Goal: Check status: Check status

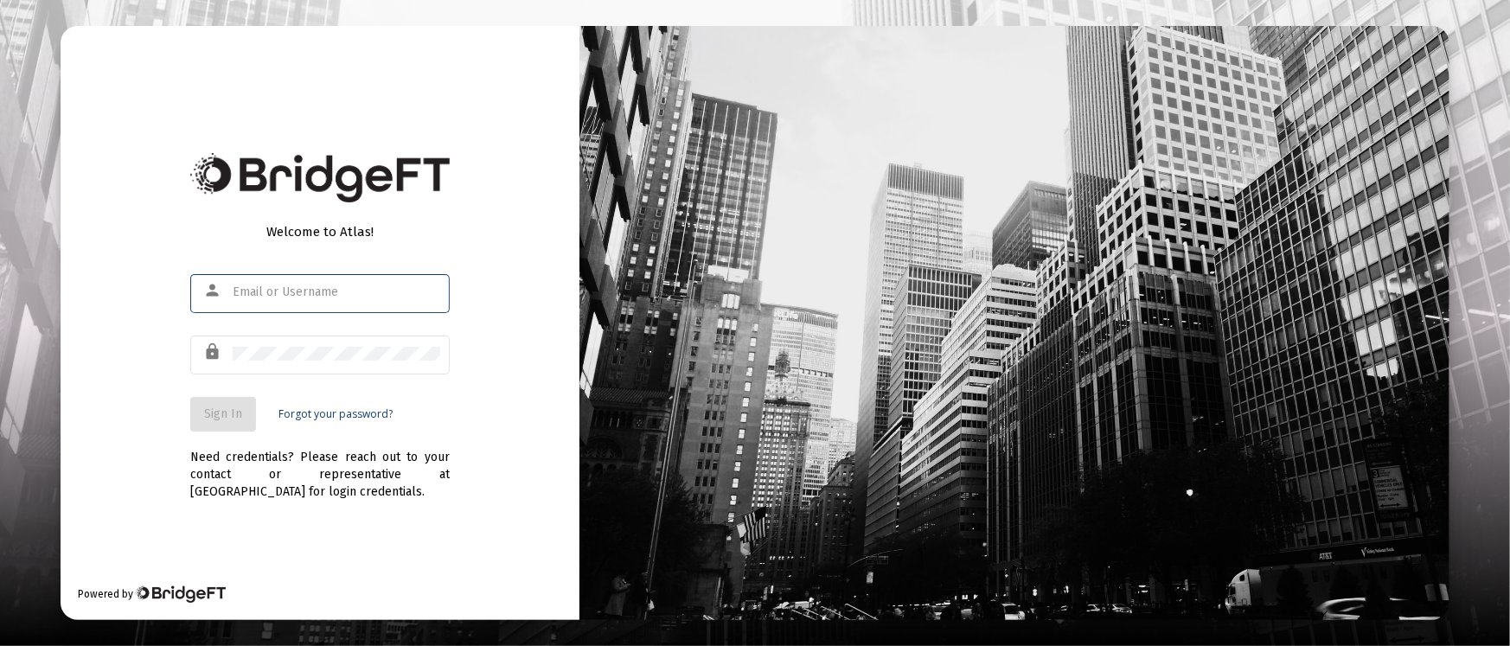
type input "[PERSON_NAME][EMAIL_ADDRESS][DOMAIN_NAME]"
click at [224, 406] on button "Sign In" at bounding box center [223, 414] width 66 height 35
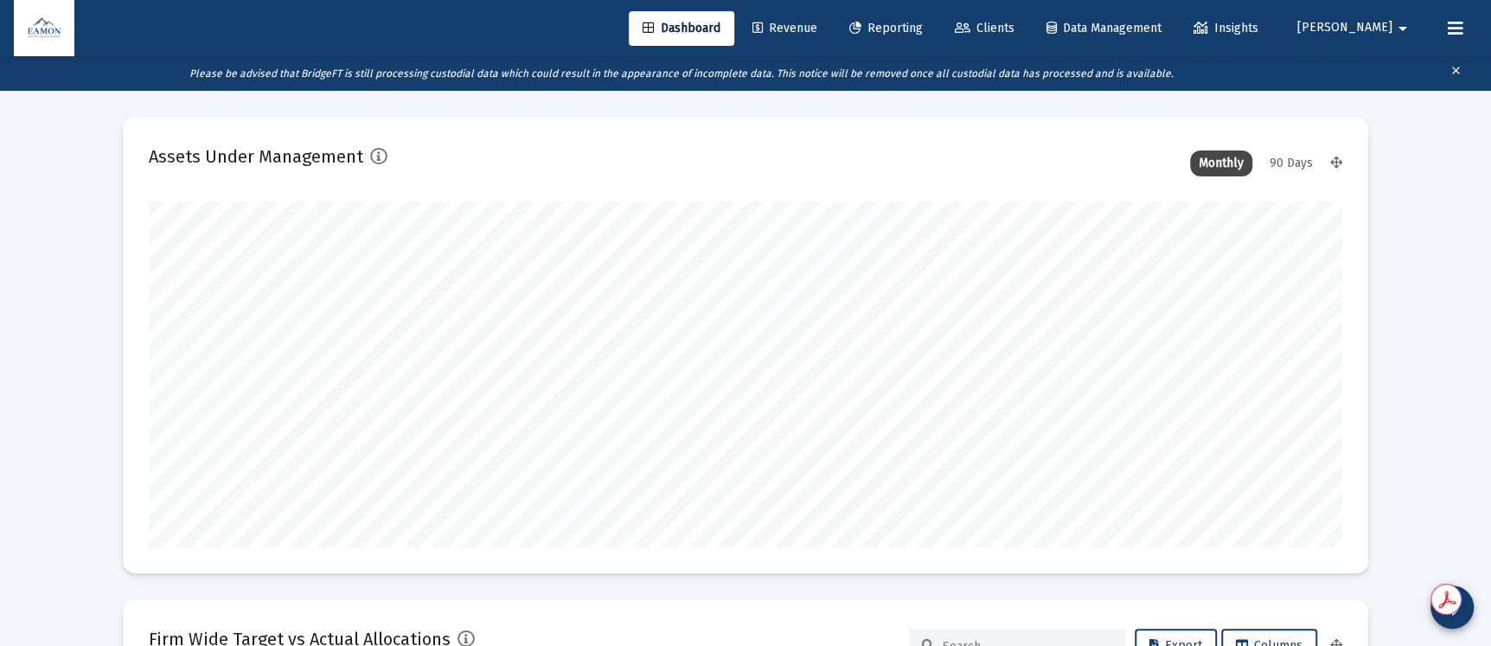
type input "[DATE]"
click at [923, 22] on span "Reporting" at bounding box center [886, 28] width 74 height 15
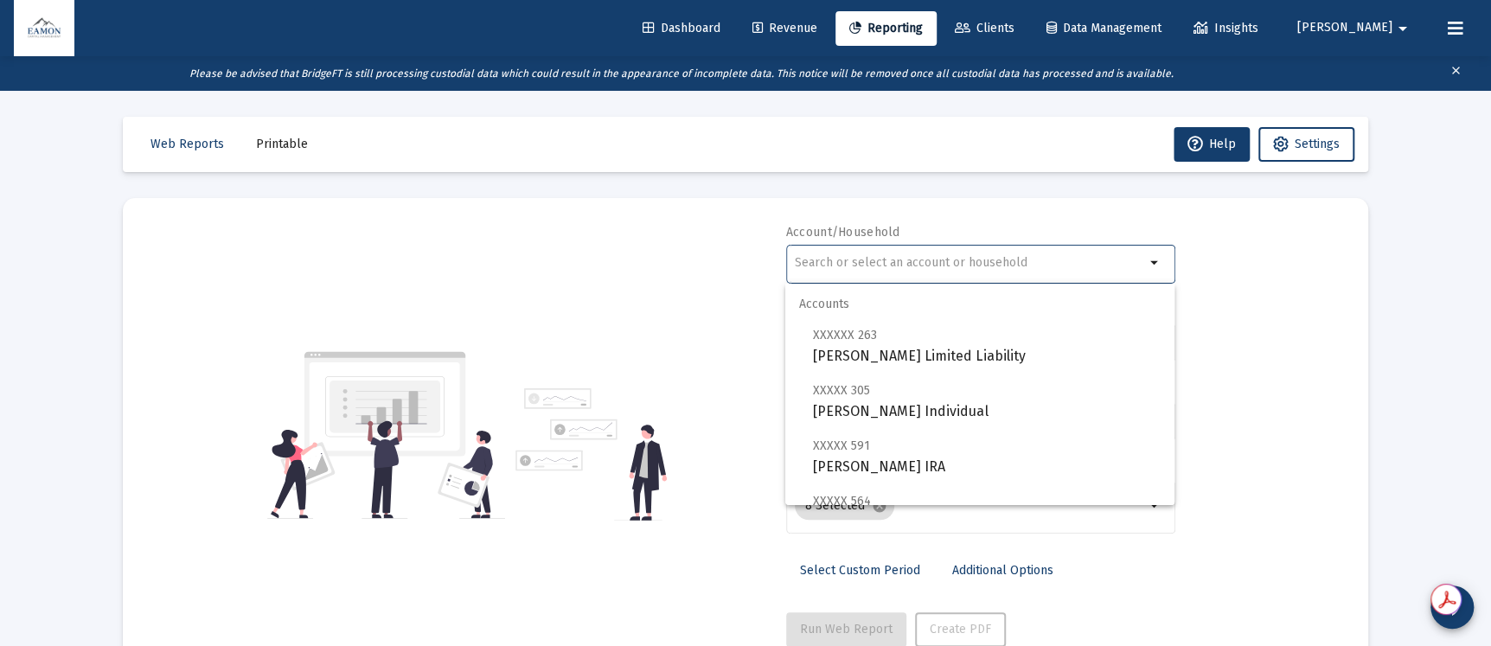
click at [1046, 265] on input "text" at bounding box center [970, 263] width 350 height 14
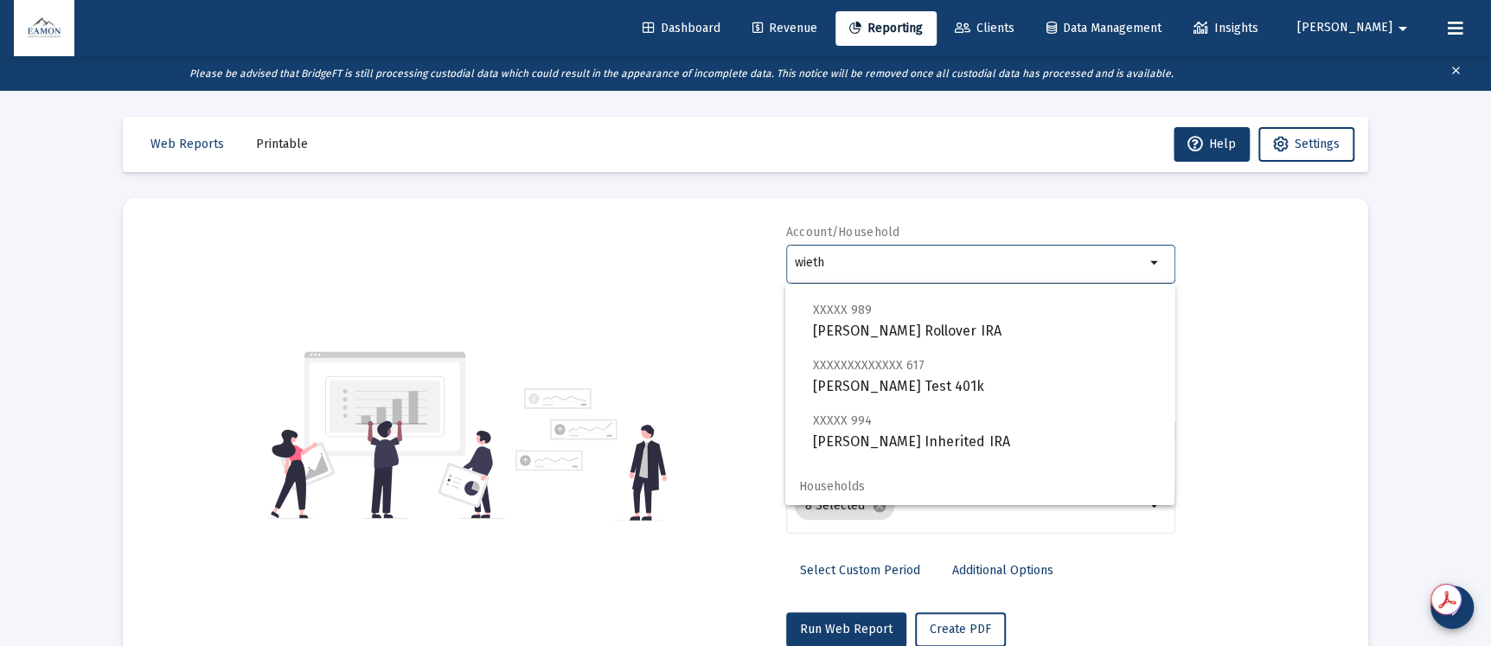
scroll to position [428, 0]
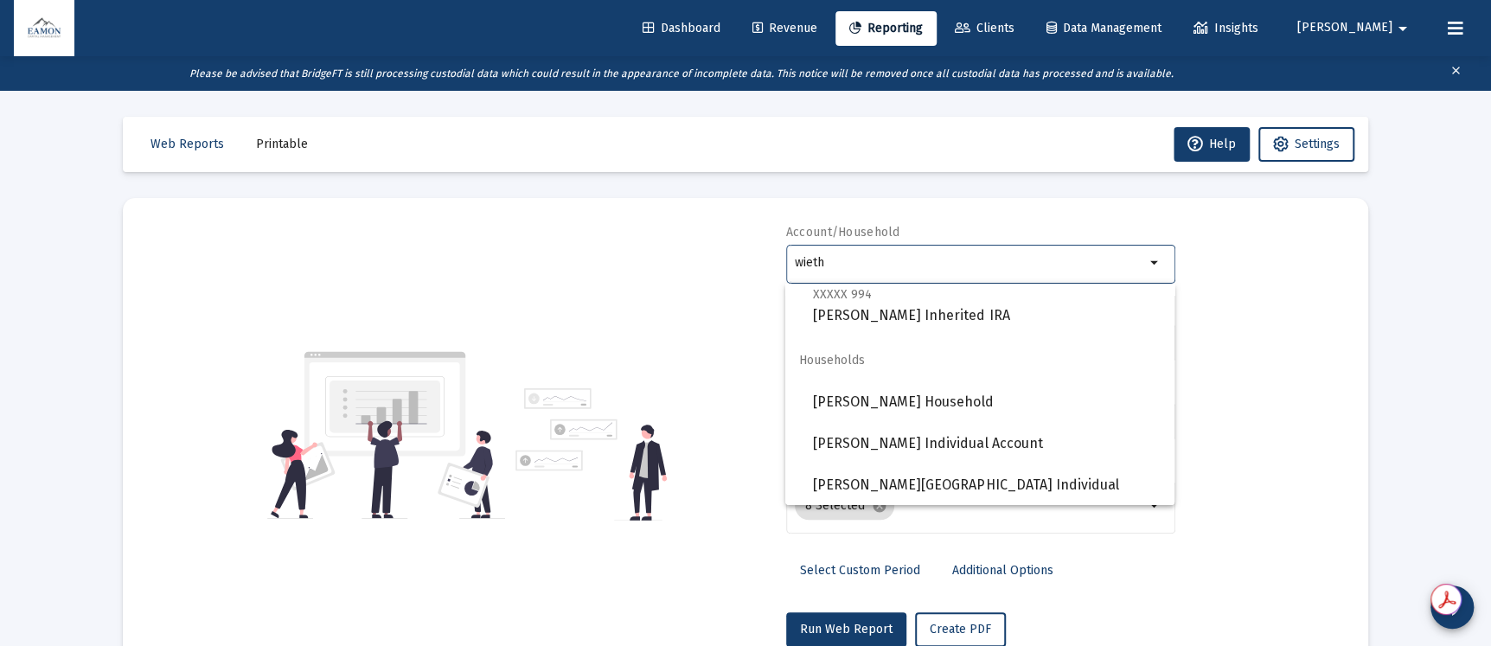
click at [857, 378] on span "Households" at bounding box center [979, 361] width 389 height 42
click at [854, 395] on span "[PERSON_NAME] Household" at bounding box center [987, 402] width 348 height 42
type input "[PERSON_NAME] Household"
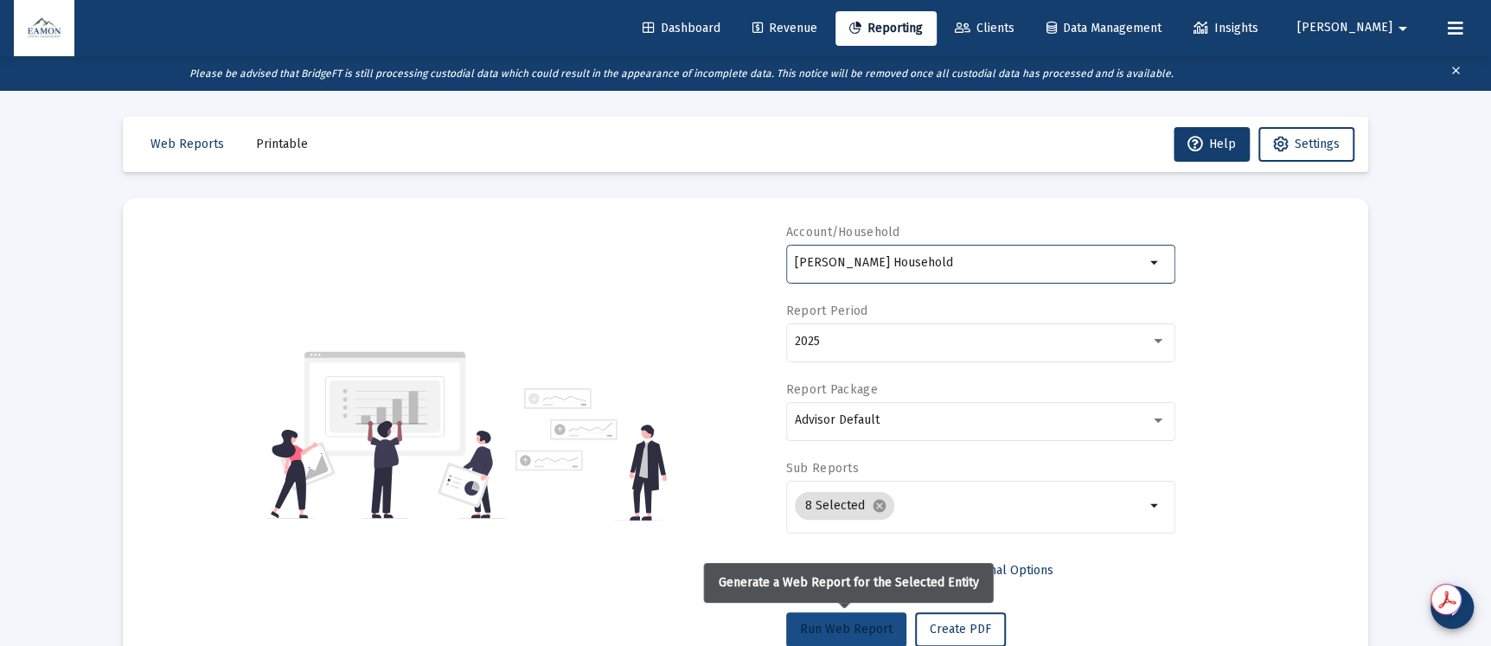
click at [878, 622] on span "Run Web Report" at bounding box center [846, 629] width 93 height 15
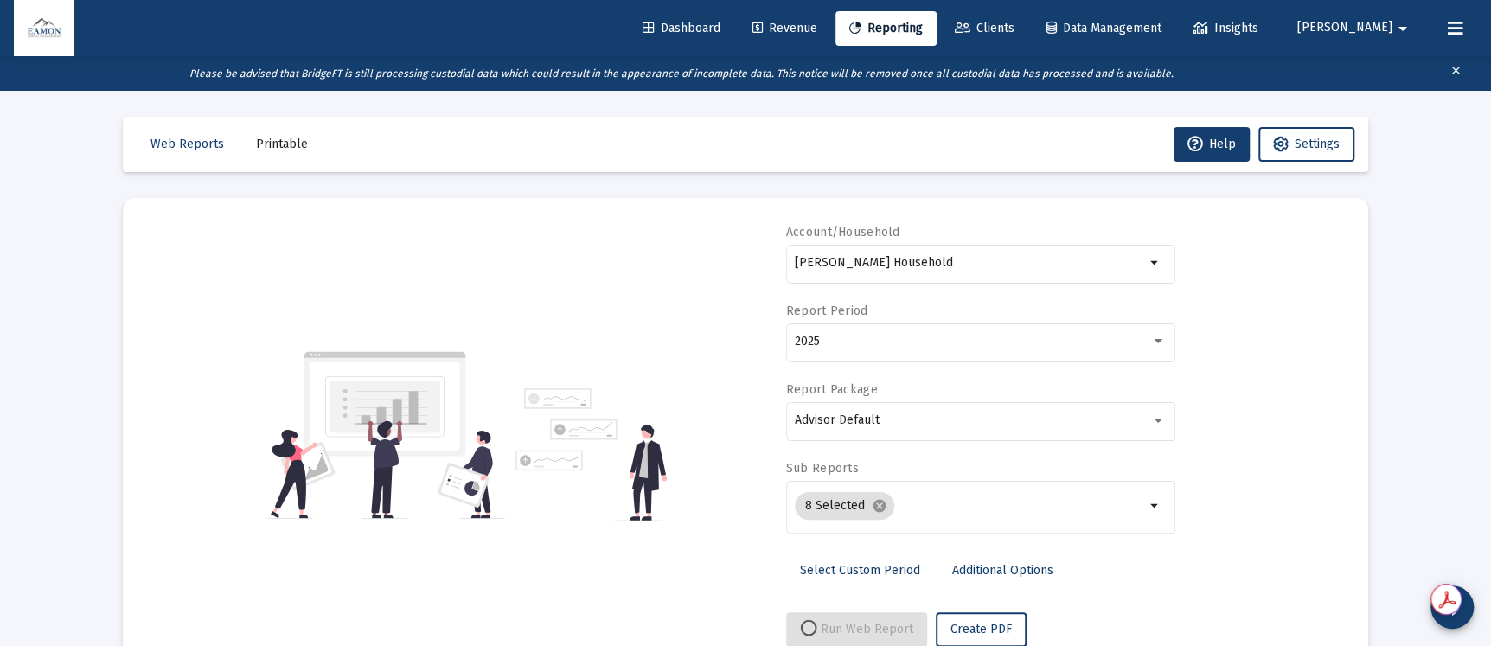
select select "View all"
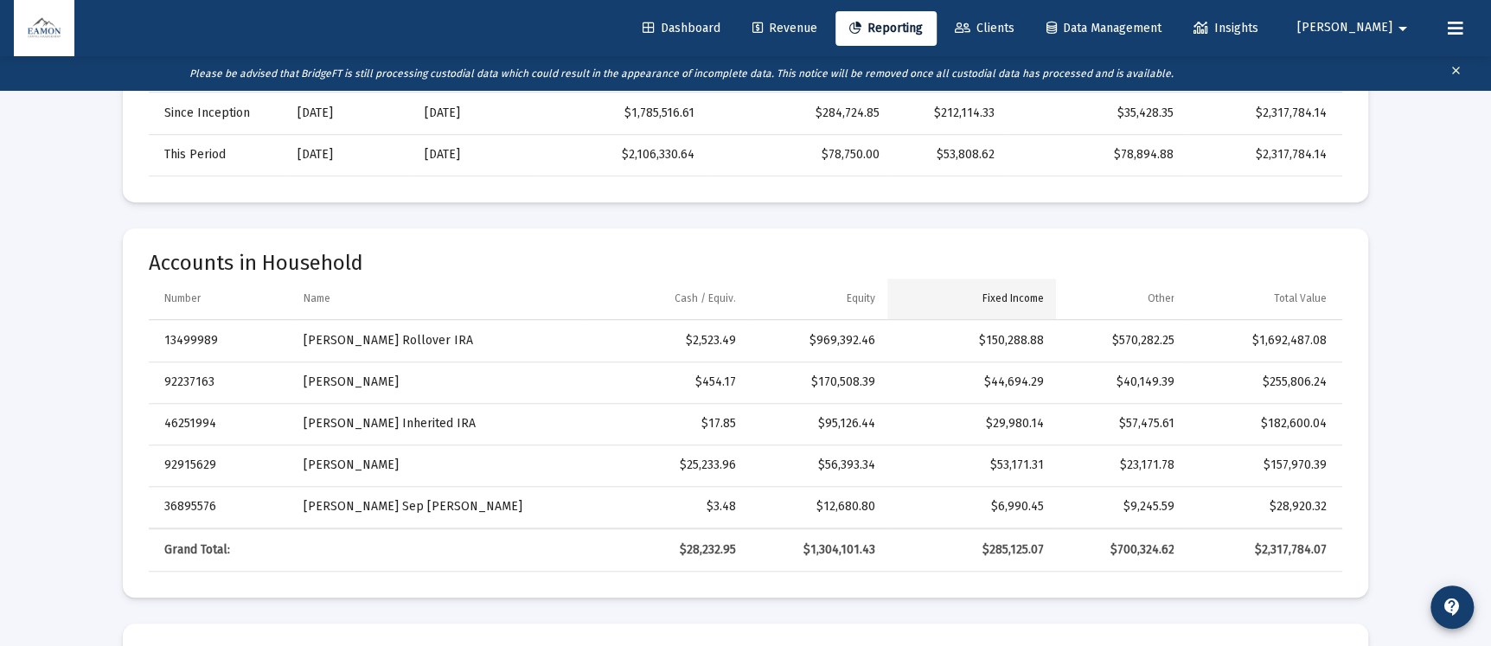
scroll to position [49, 0]
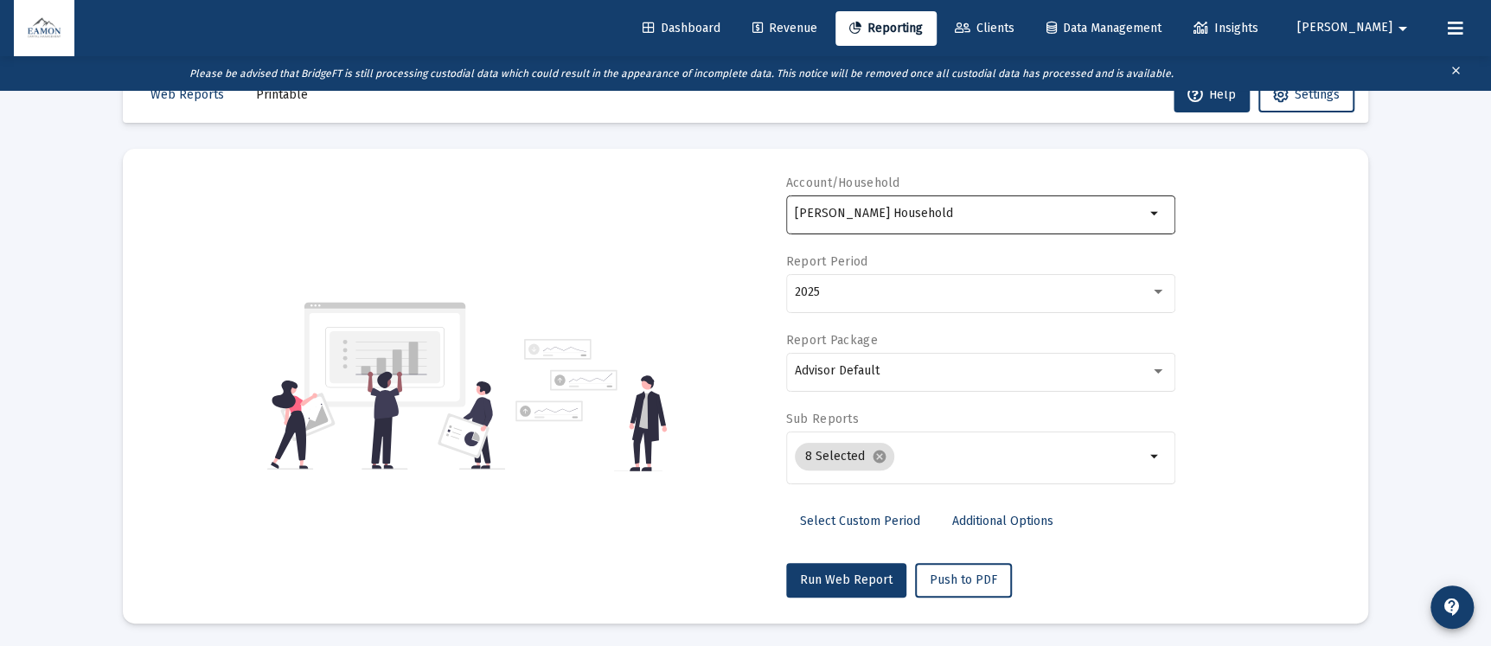
click at [924, 221] on div "[PERSON_NAME] Household" at bounding box center [970, 213] width 350 height 42
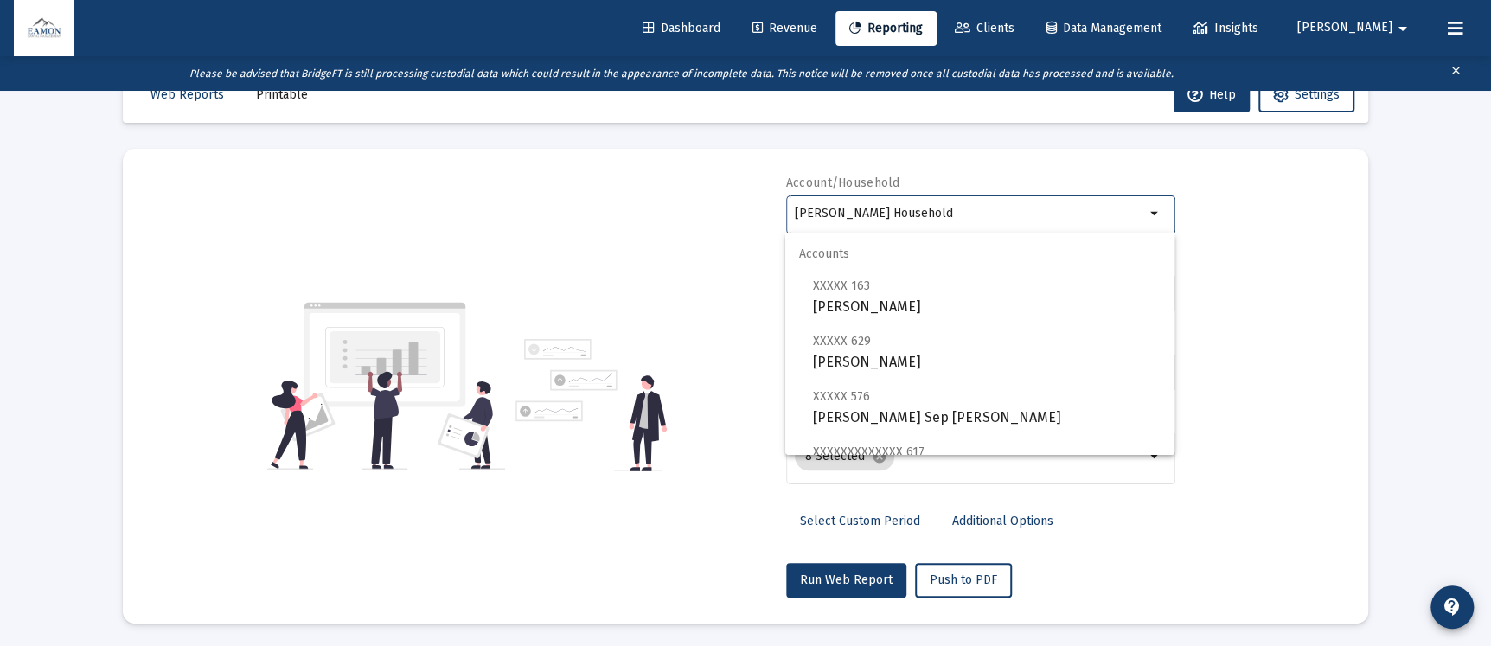
drag, startPoint x: 922, startPoint y: 214, endPoint x: 674, endPoint y: 212, distance: 248.2
click at [674, 212] on div "Account/Household [PERSON_NAME] Household arrow_drop_down Report Period 2025 Re…" at bounding box center [745, 386] width 1193 height 423
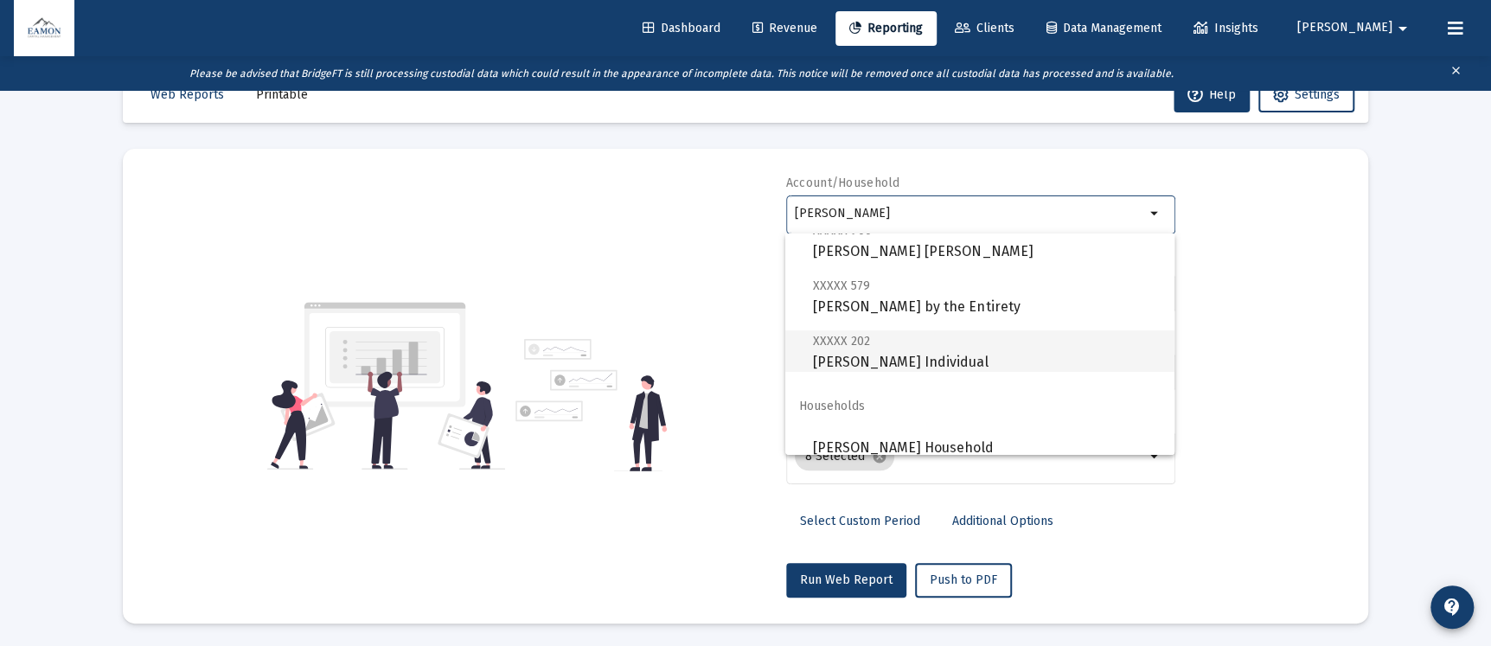
scroll to position [165, 0]
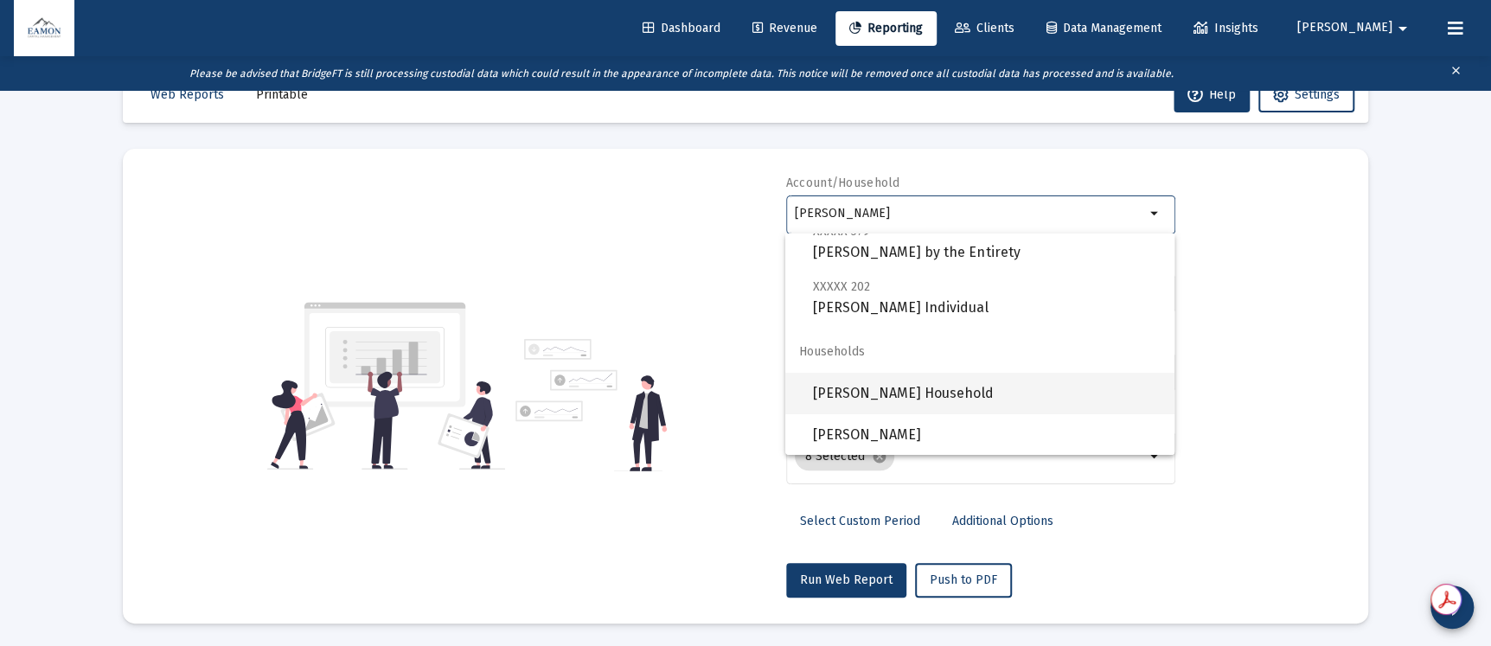
click at [868, 392] on span "[PERSON_NAME] Household" at bounding box center [987, 394] width 348 height 42
type input "[PERSON_NAME] Household"
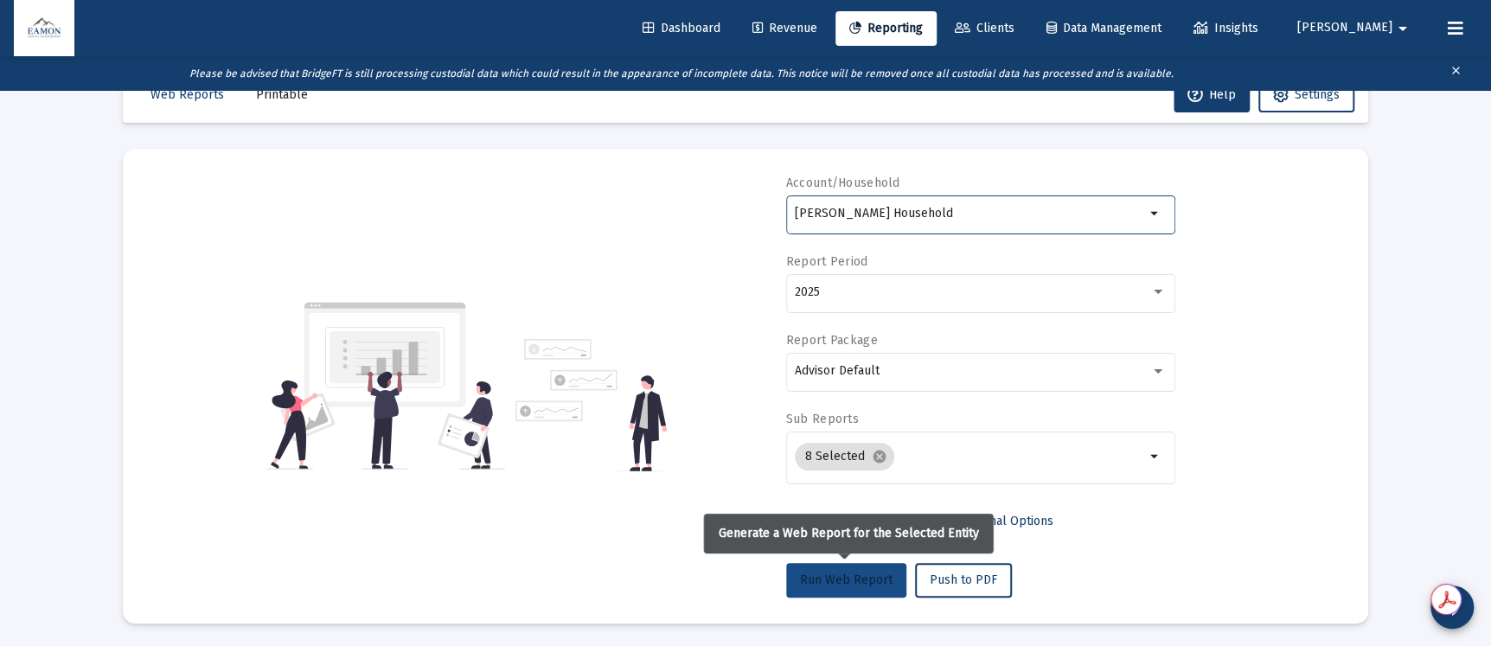
click at [845, 582] on span "Run Web Report" at bounding box center [846, 579] width 93 height 15
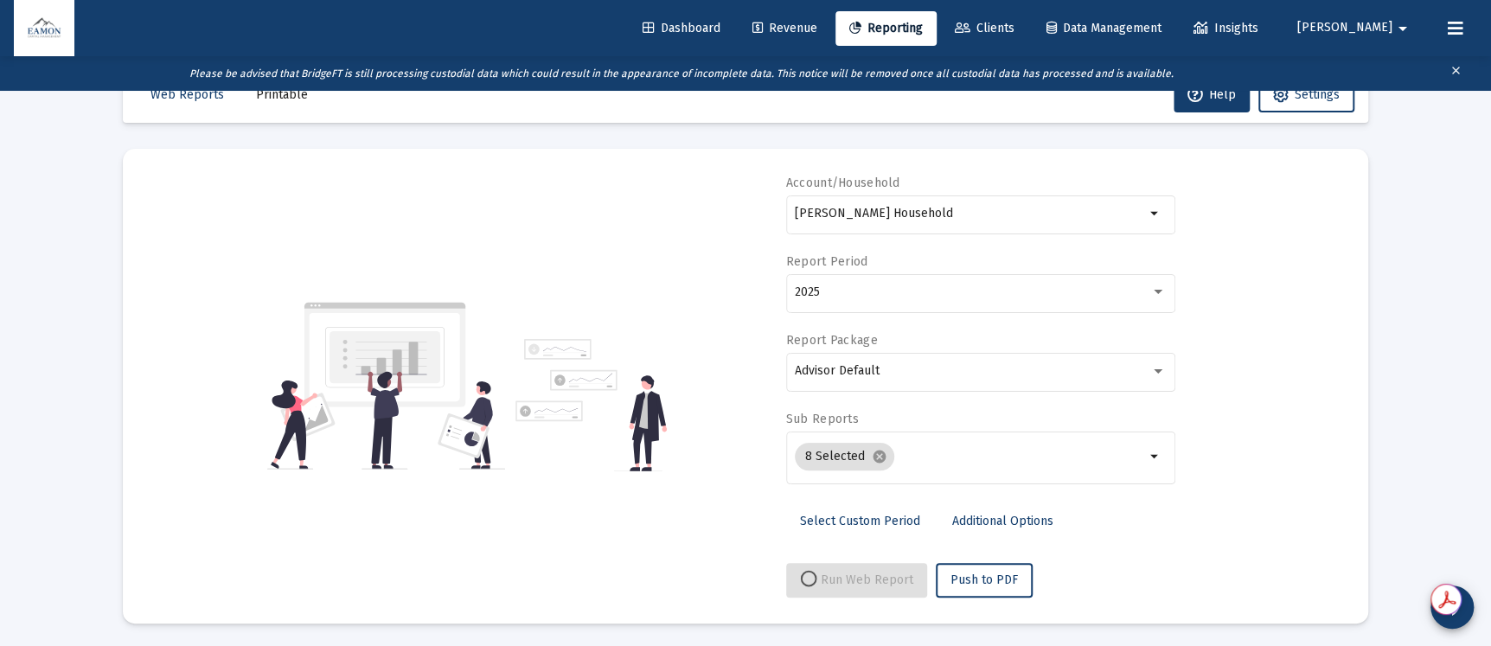
select select "View all"
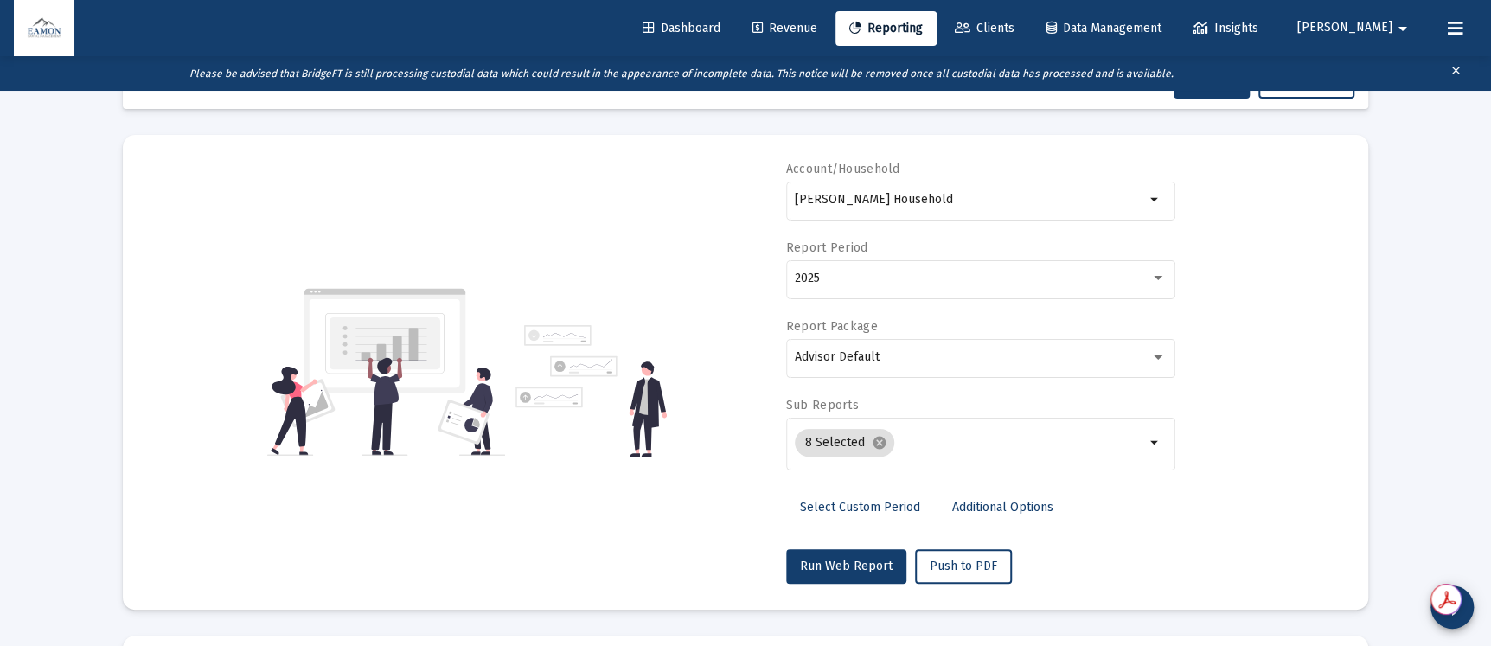
scroll to position [49, 0]
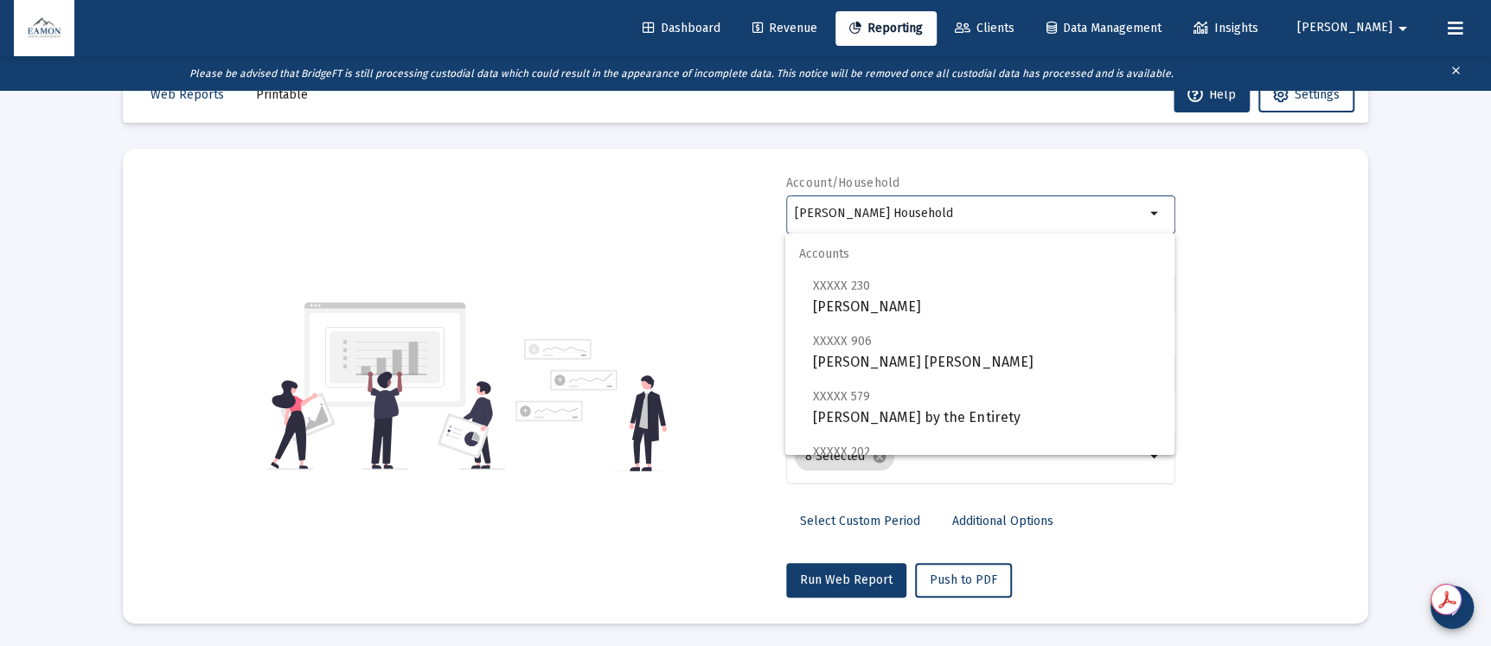
click at [933, 208] on input "[PERSON_NAME] Household" at bounding box center [970, 214] width 350 height 14
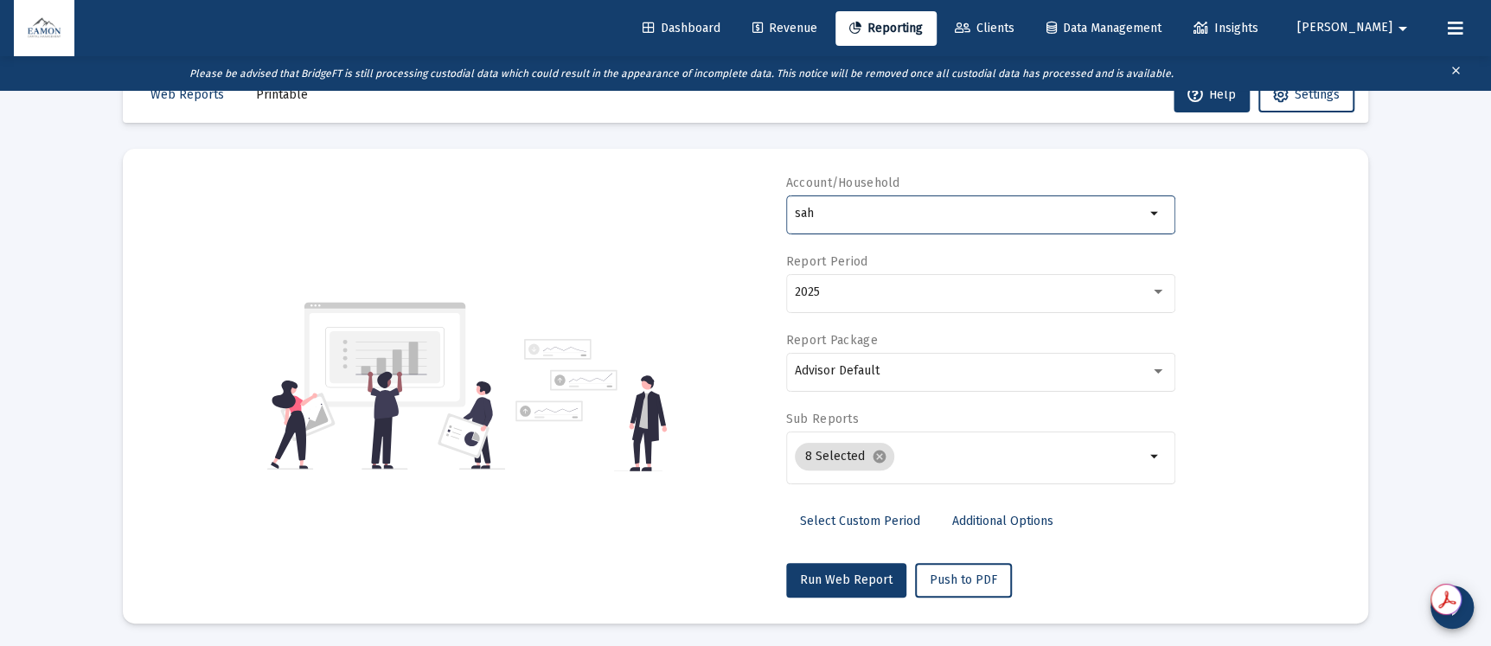
scroll to position [0, 0]
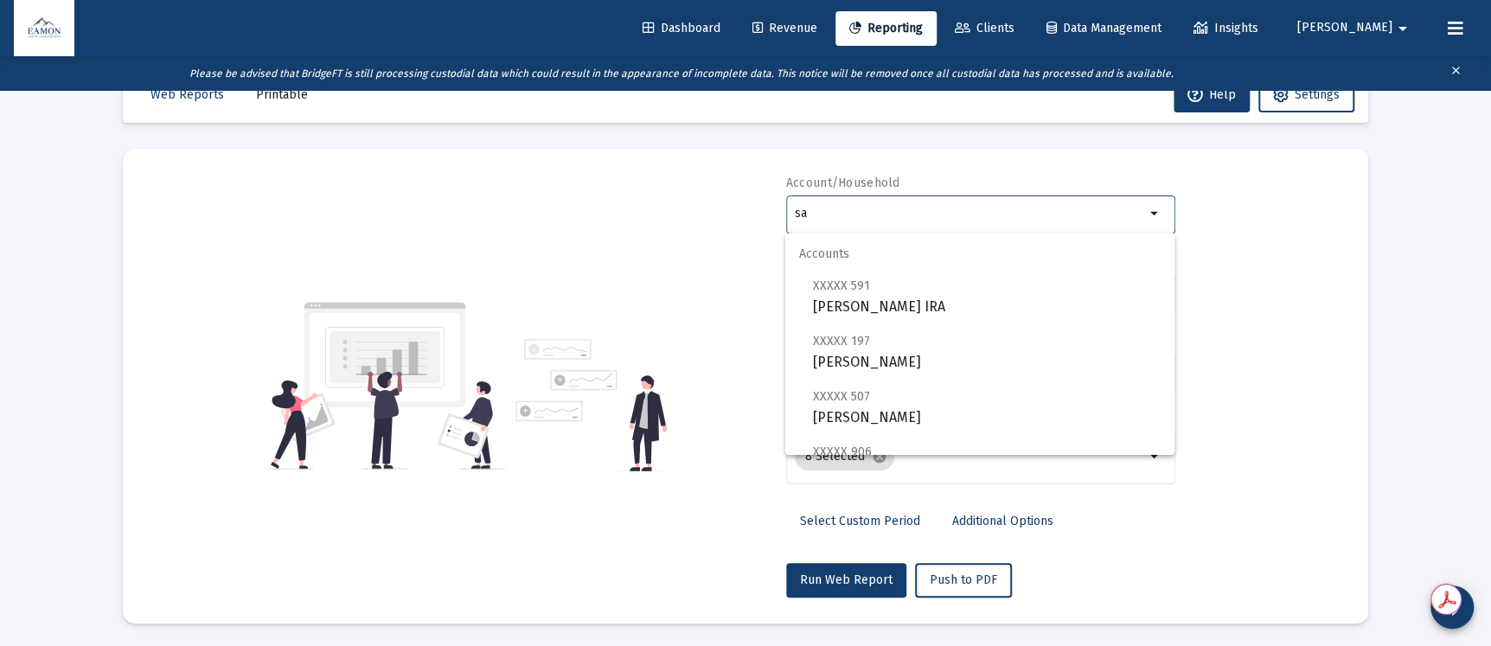
type input "s"
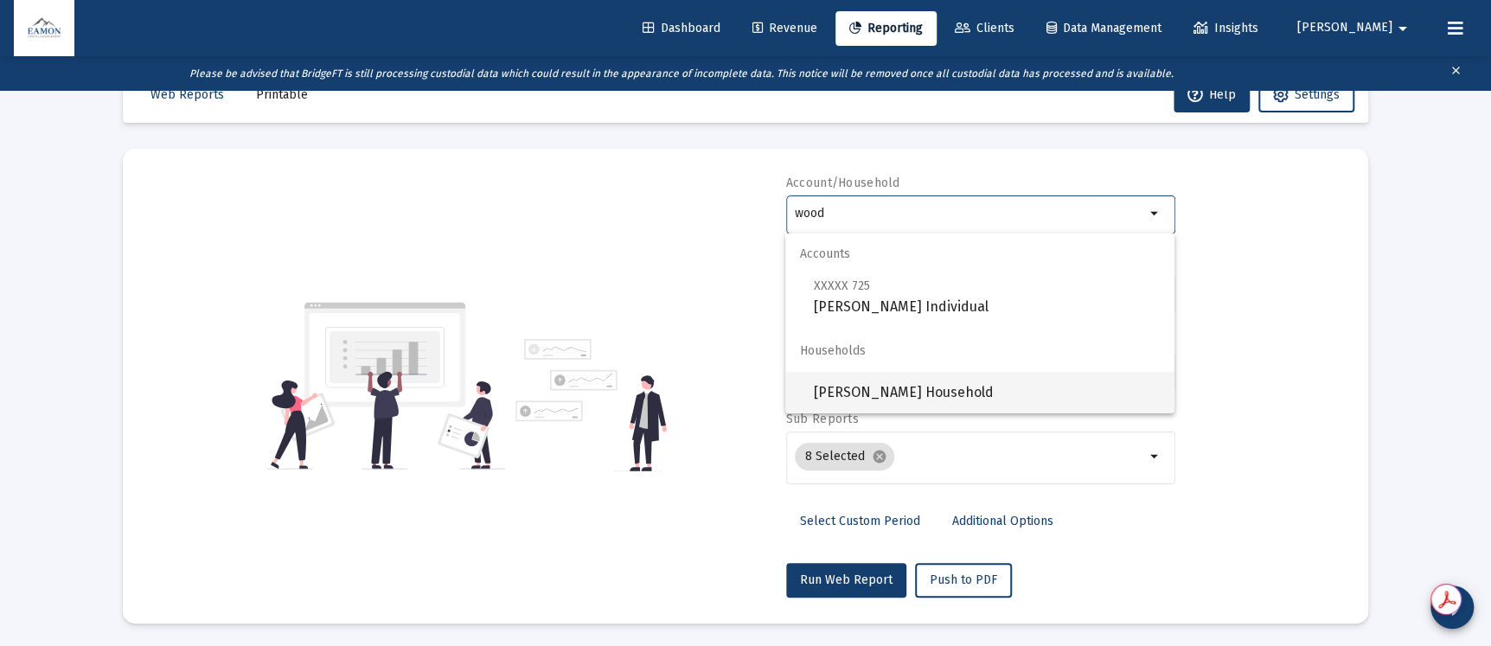
click at [959, 389] on span "[PERSON_NAME] Household" at bounding box center [987, 393] width 348 height 42
type input "[PERSON_NAME] Household"
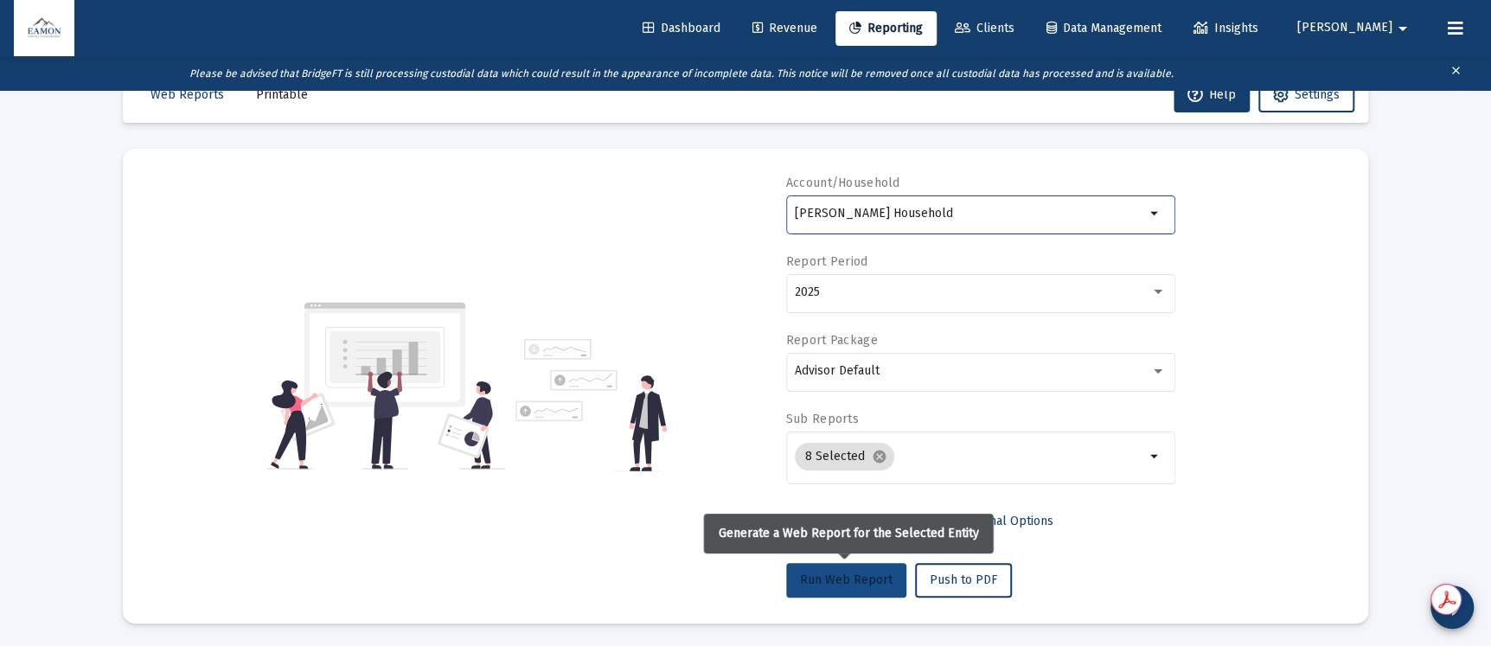
click at [861, 582] on span "Run Web Report" at bounding box center [846, 579] width 93 height 15
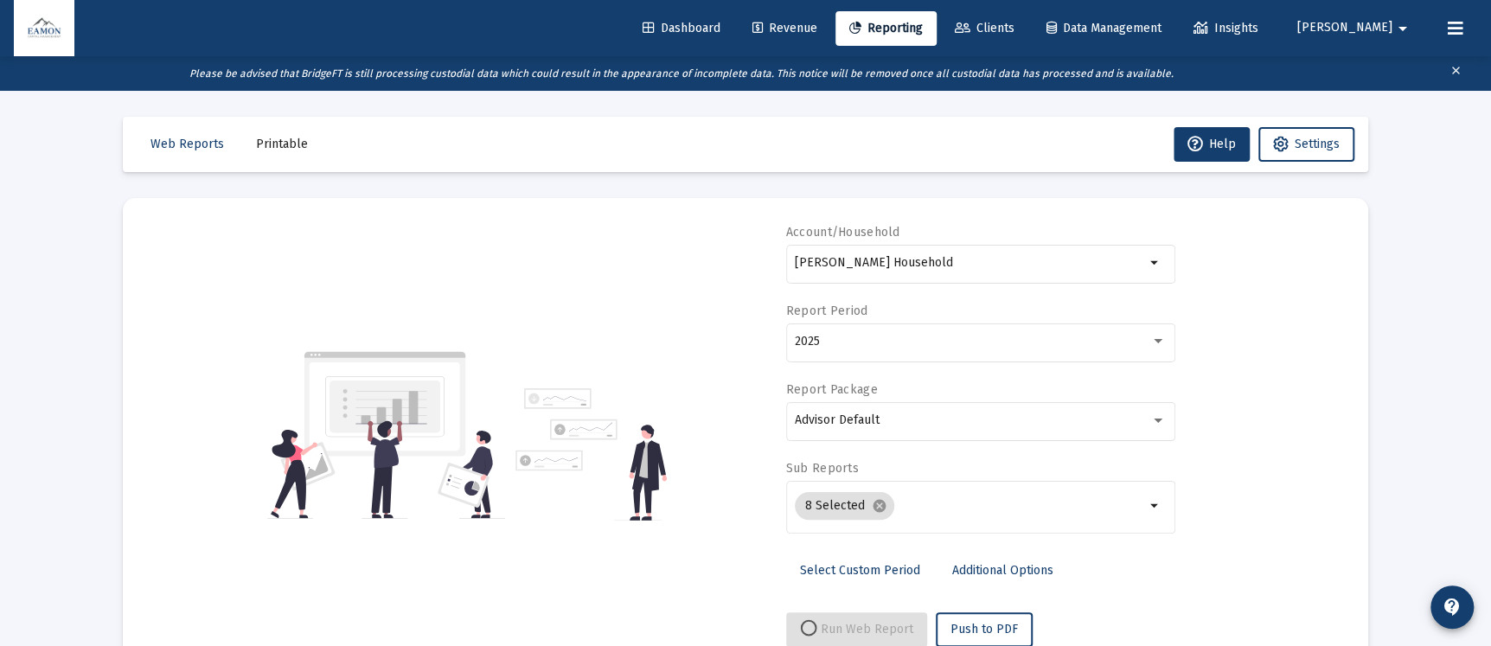
select select "View all"
